Goal: Information Seeking & Learning: Learn about a topic

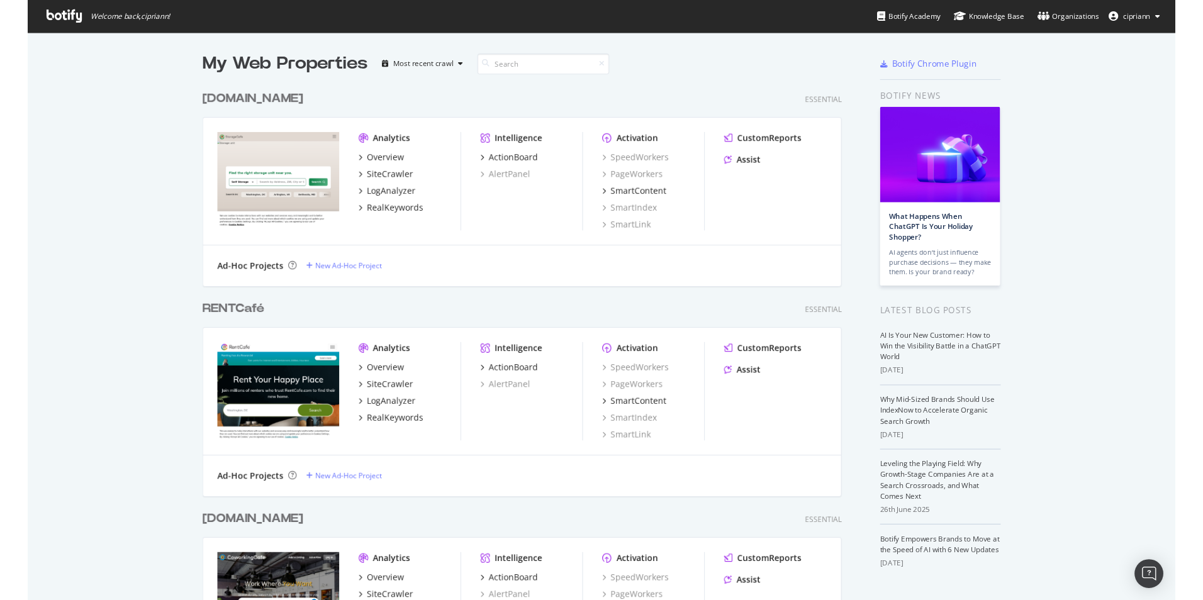
scroll to position [620, 1185]
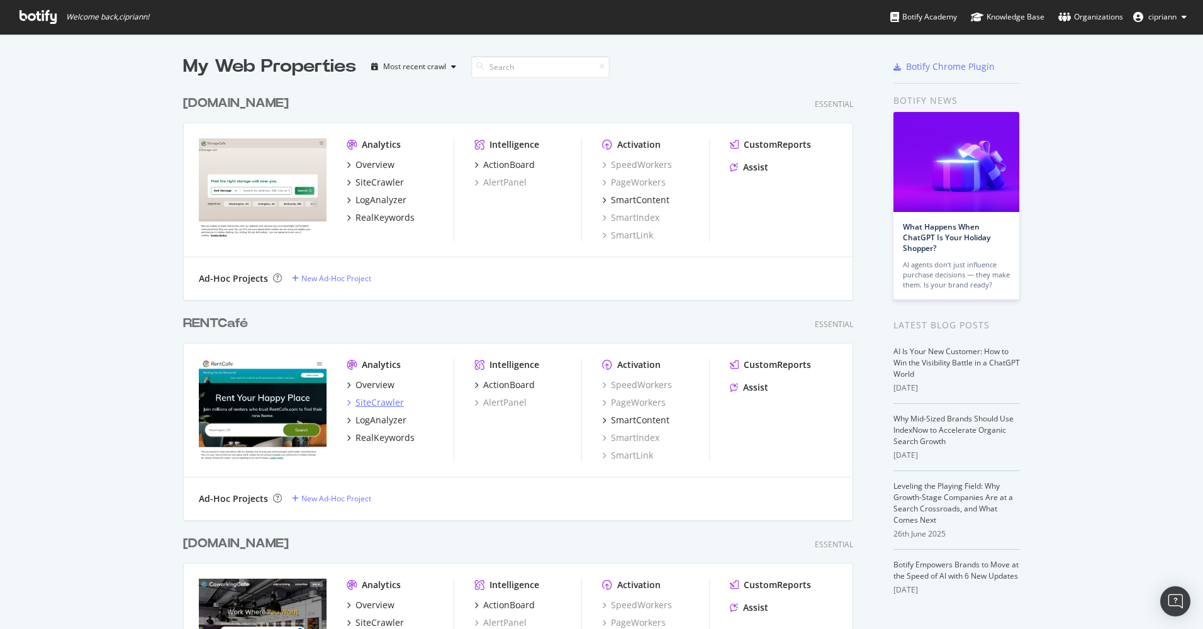
click at [363, 400] on div "SiteCrawler" at bounding box center [380, 403] width 48 height 13
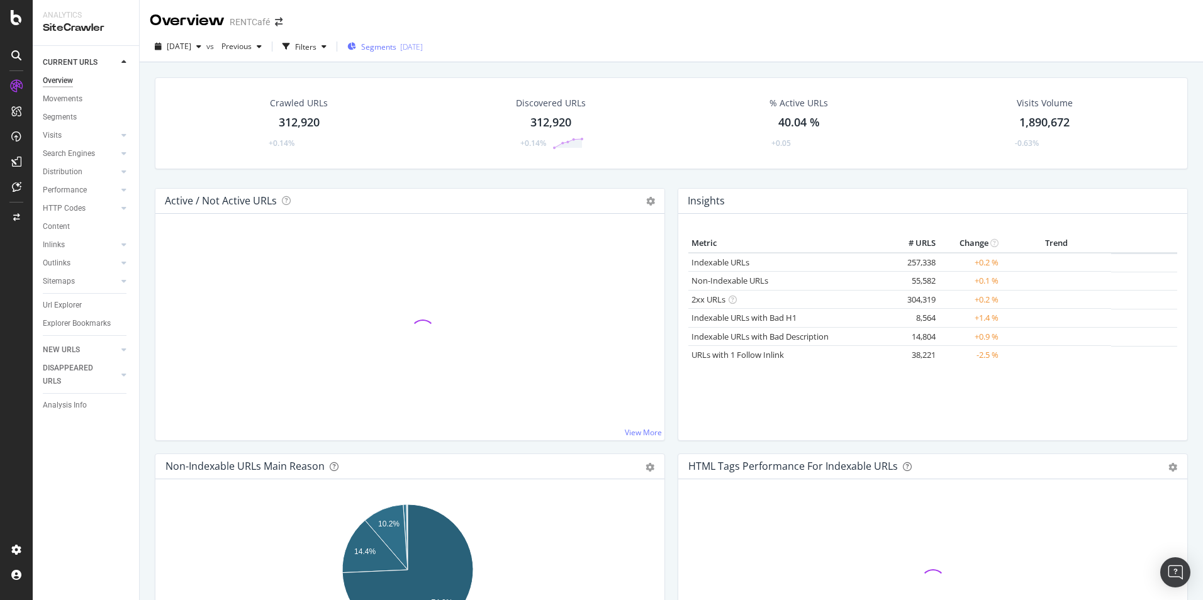
click at [397, 48] on span "Segments" at bounding box center [378, 47] width 35 height 11
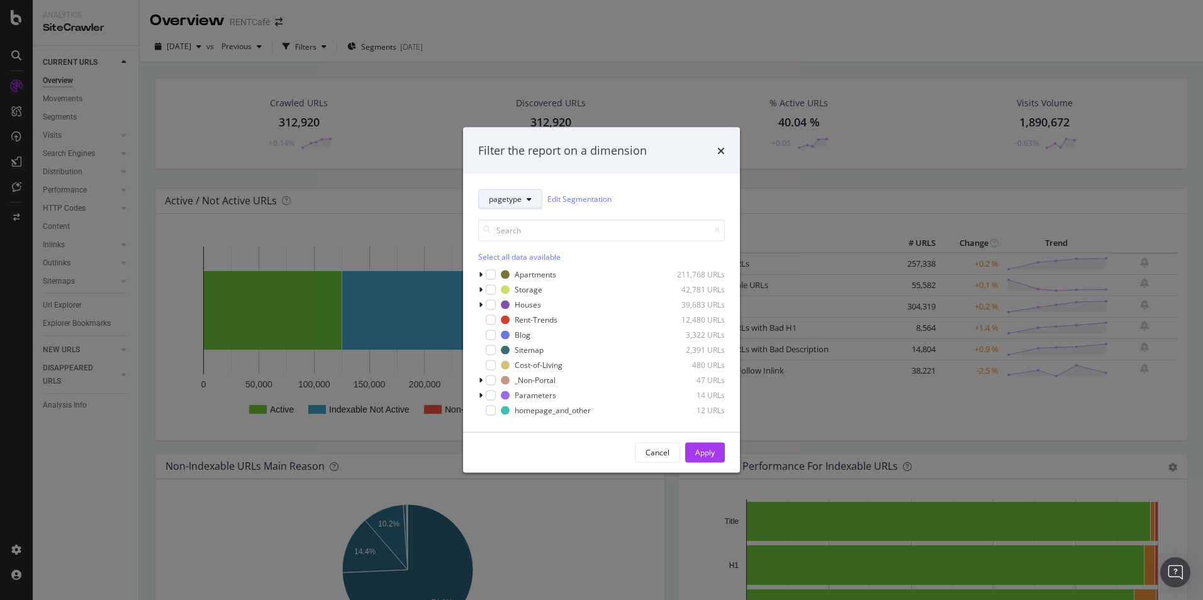
click at [534, 199] on button "pagetype" at bounding box center [510, 199] width 64 height 20
click at [524, 273] on div "geolocation" at bounding box center [529, 267] width 101 height 18
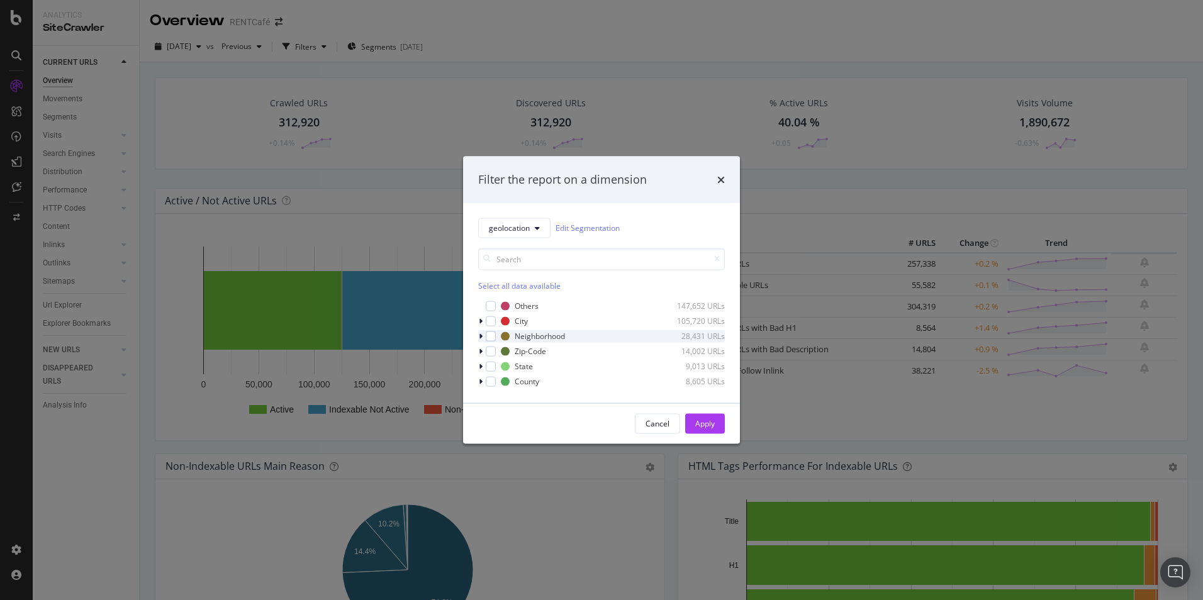
click at [483, 336] on div "modal" at bounding box center [482, 336] width 8 height 13
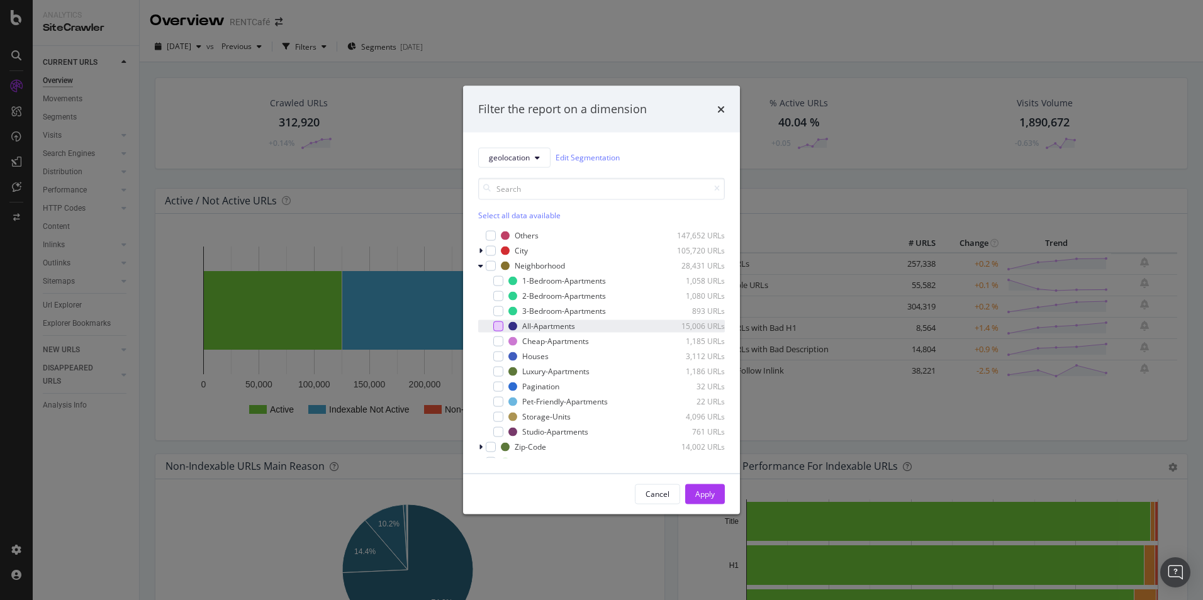
click at [498, 327] on div "modal" at bounding box center [498, 326] width 10 height 10
click at [497, 325] on icon "modal" at bounding box center [499, 326] width 6 height 6
click at [501, 311] on div "modal" at bounding box center [498, 311] width 10 height 10
click at [500, 293] on div "modal" at bounding box center [498, 296] width 10 height 10
click at [498, 282] on div "modal" at bounding box center [498, 281] width 10 height 10
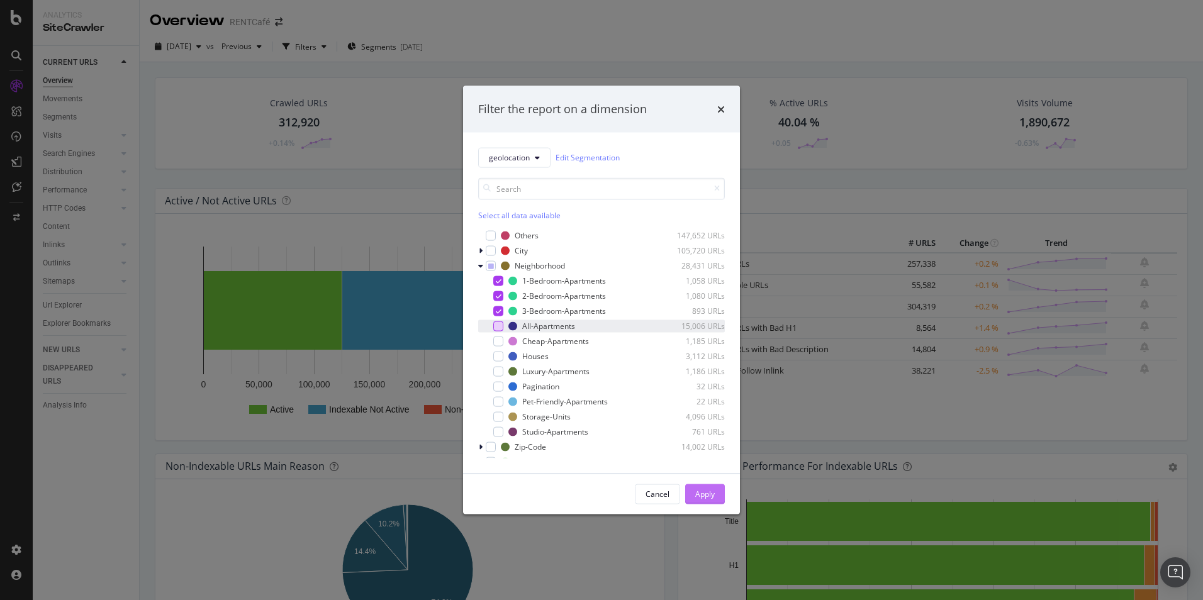
click at [701, 493] on div "Apply" at bounding box center [705, 494] width 20 height 11
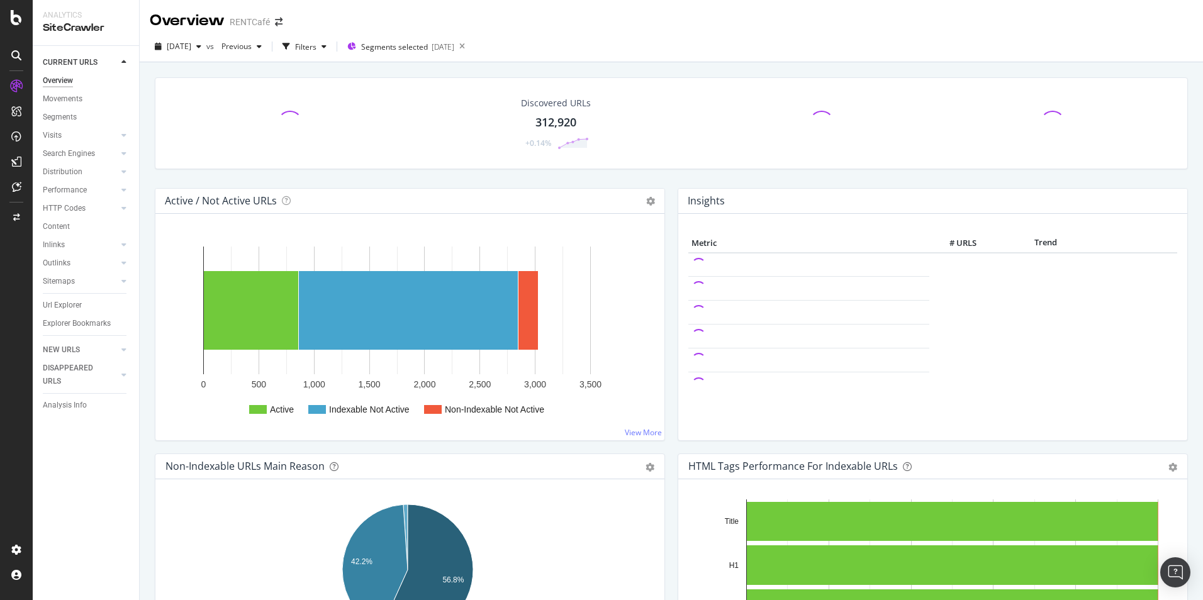
drag, startPoint x: 61, startPoint y: 307, endPoint x: 240, endPoint y: 301, distance: 179.5
click at [61, 307] on div "Url Explorer" at bounding box center [62, 305] width 39 height 13
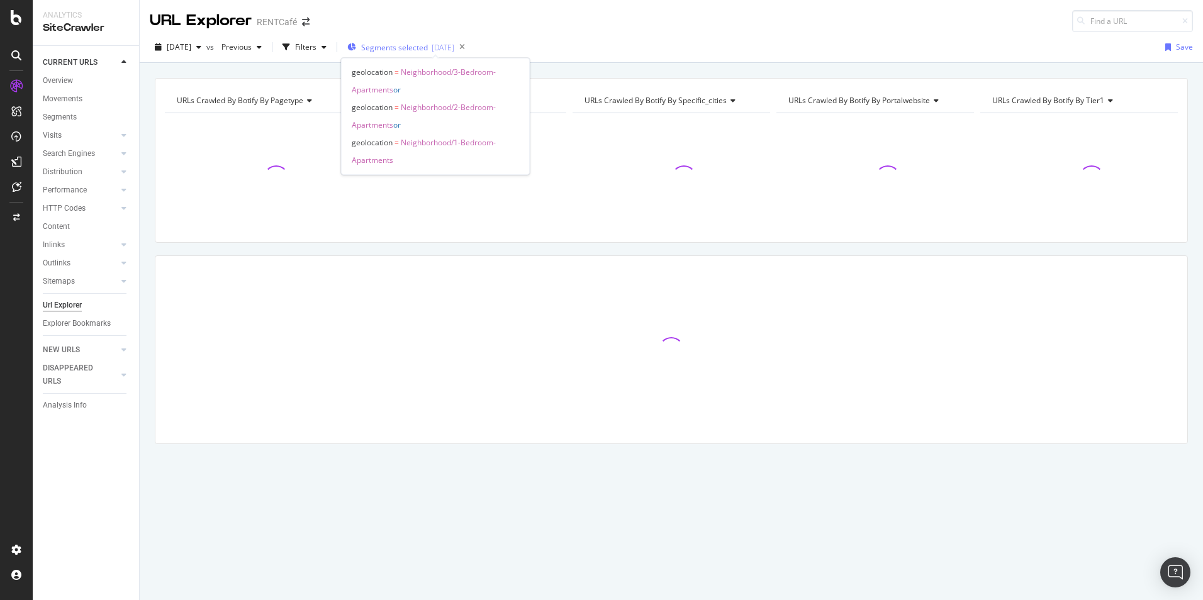
click at [428, 49] on span "Segments selected" at bounding box center [394, 47] width 67 height 11
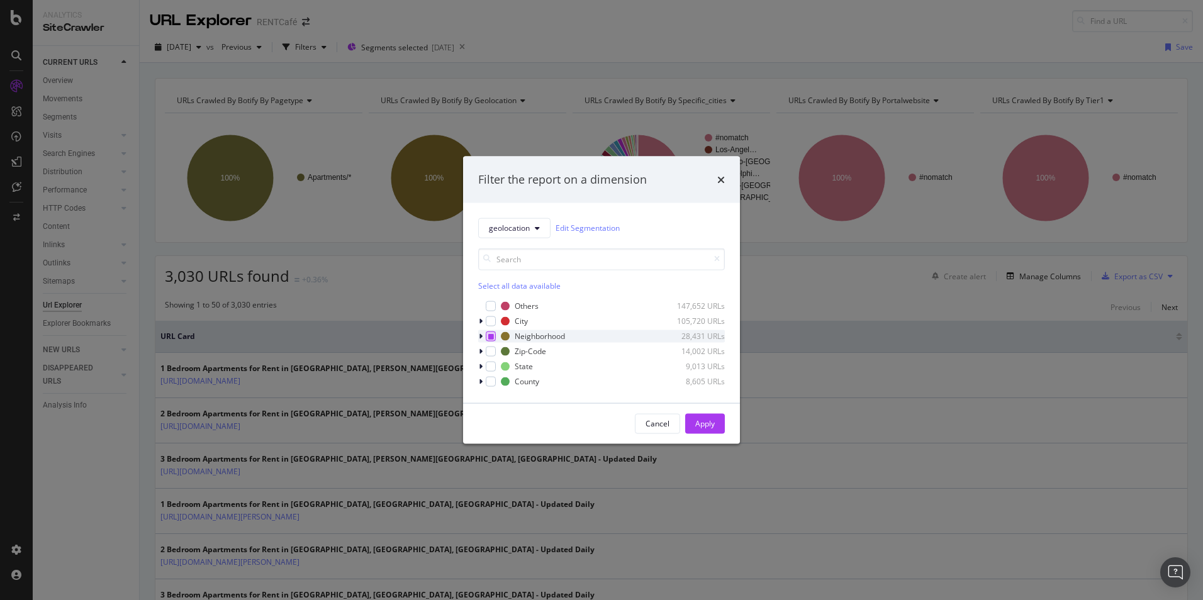
click at [491, 334] on icon "modal" at bounding box center [491, 336] width 6 height 6
click at [354, 349] on div "Filter the report on a dimension geolocation Edit Segmentation Select all data …" at bounding box center [601, 300] width 1203 height 600
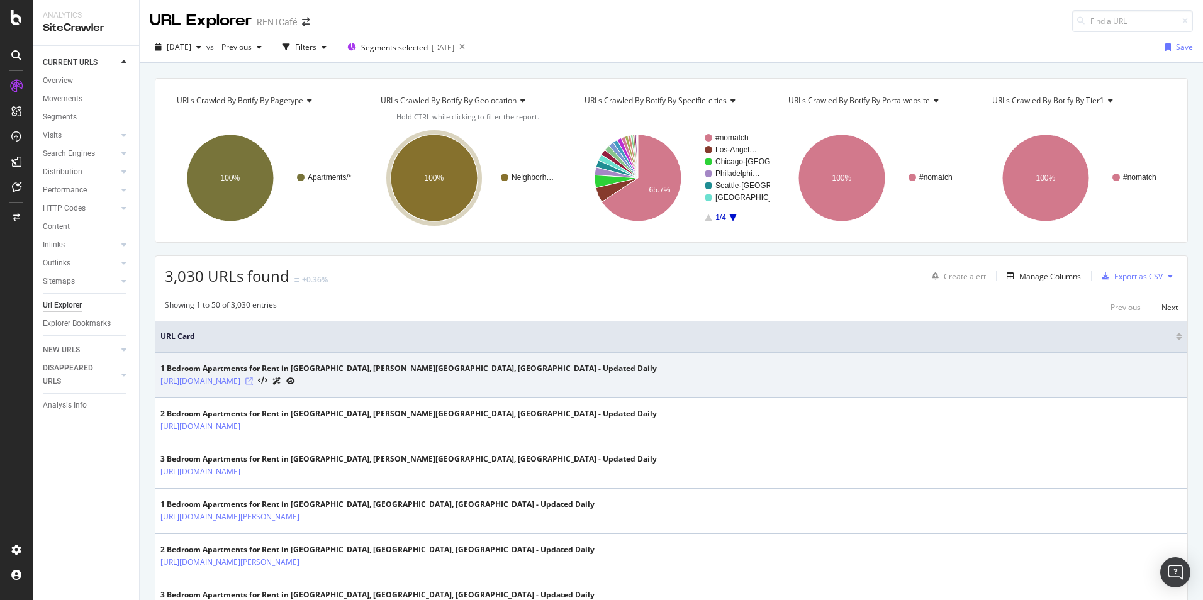
click at [253, 383] on icon at bounding box center [249, 382] width 8 height 8
